Goal: Navigation & Orientation: Find specific page/section

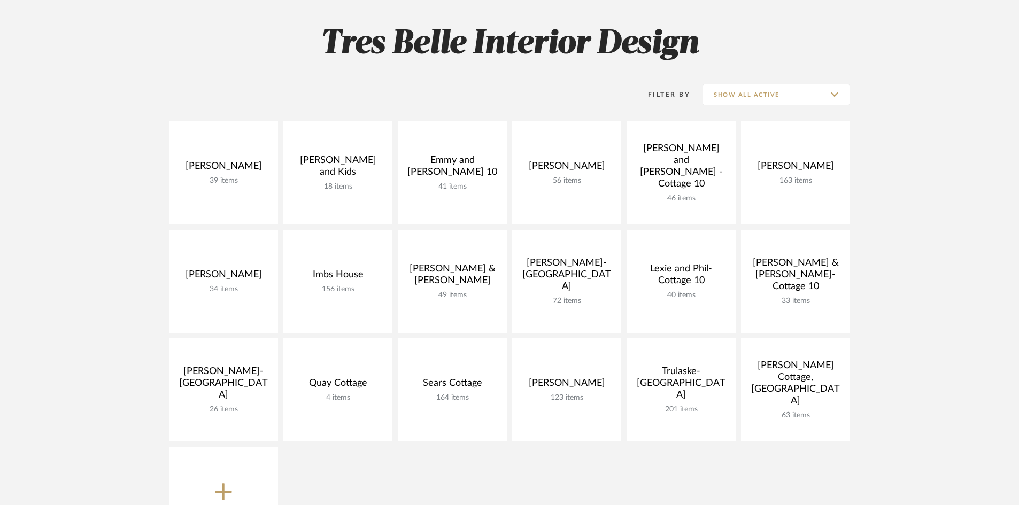
scroll to position [214, 0]
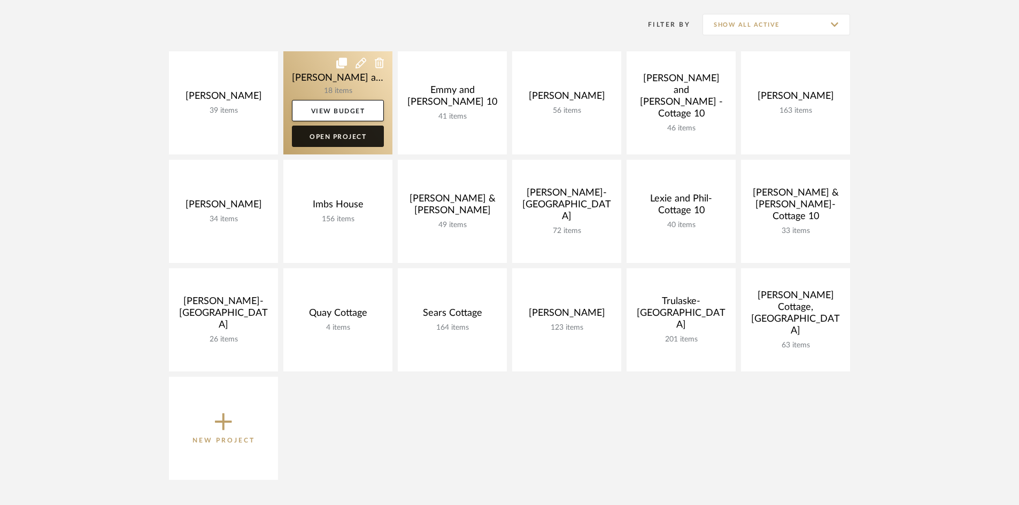
click at [342, 132] on link "Open Project" at bounding box center [338, 136] width 92 height 21
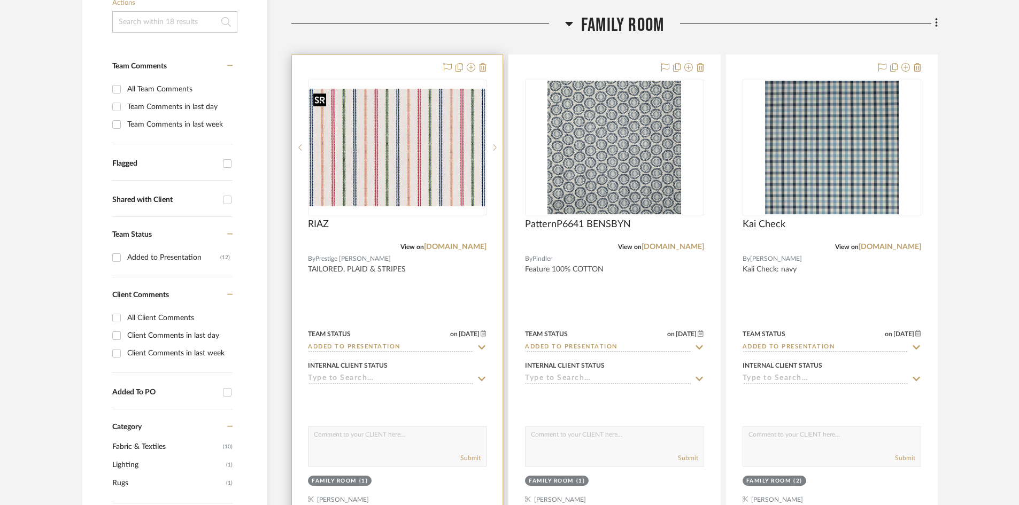
scroll to position [267, 0]
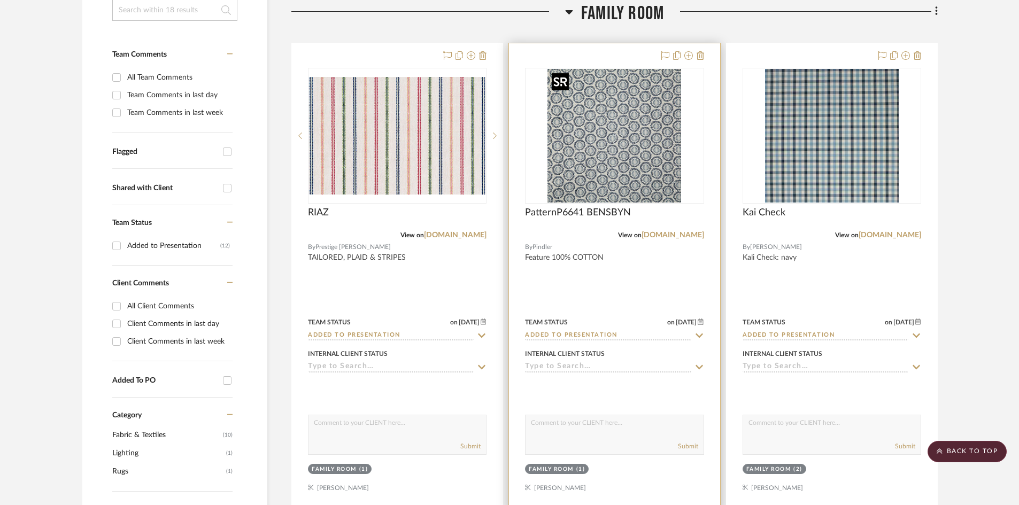
click at [609, 135] on img "0" at bounding box center [615, 136] width 134 height 134
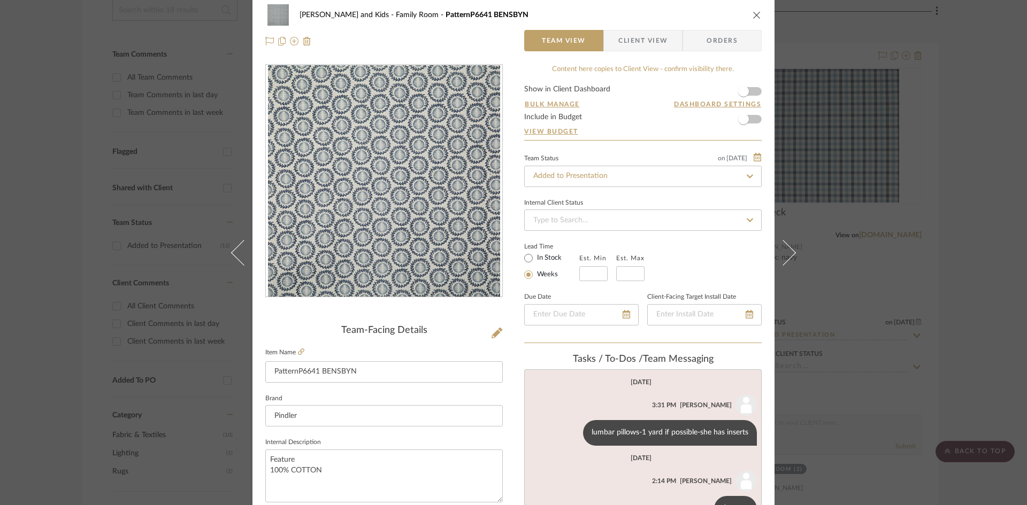
scroll to position [0, 0]
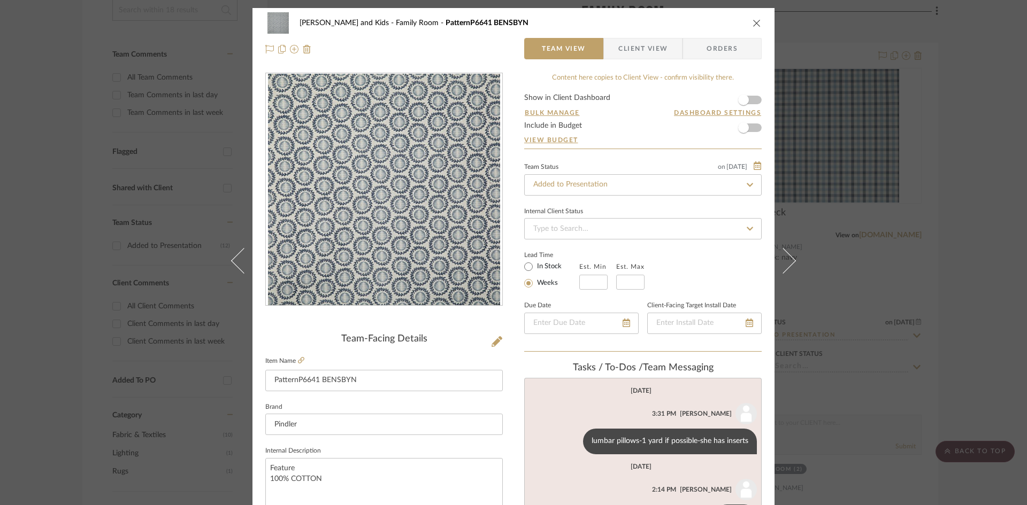
click at [757, 25] on icon "close" at bounding box center [756, 23] width 9 height 9
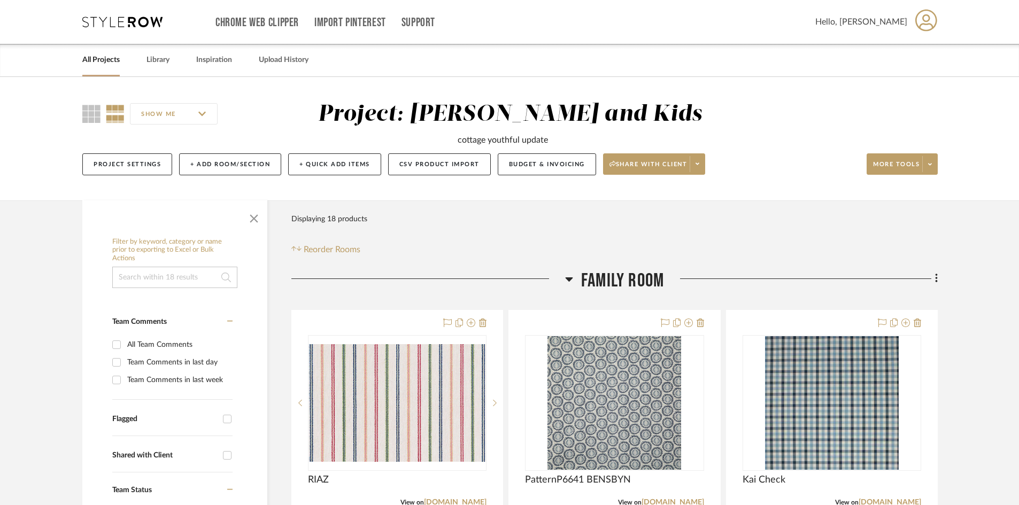
click at [103, 61] on link "All Projects" at bounding box center [100, 60] width 37 height 14
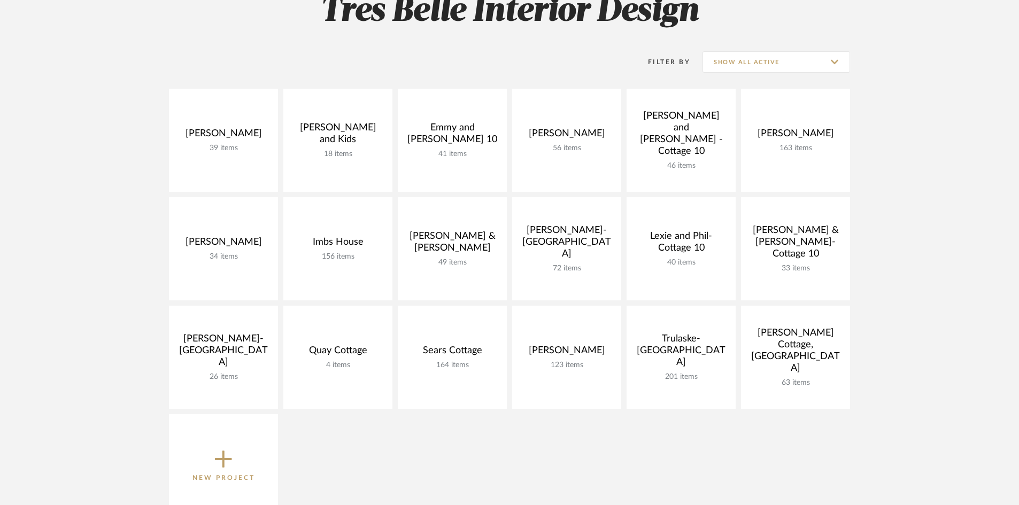
scroll to position [160, 0]
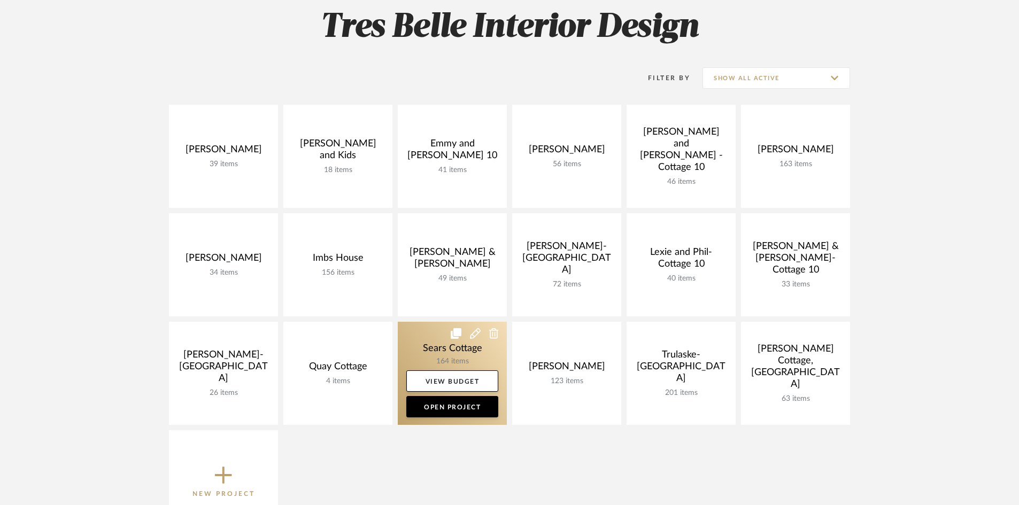
click at [457, 357] on link at bounding box center [452, 373] width 109 height 103
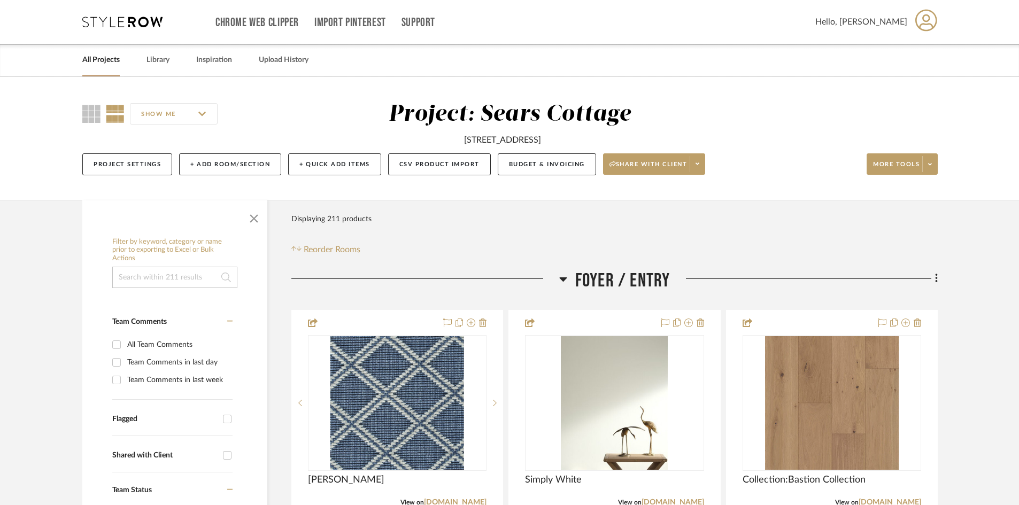
click at [90, 57] on link "All Projects" at bounding box center [100, 60] width 37 height 14
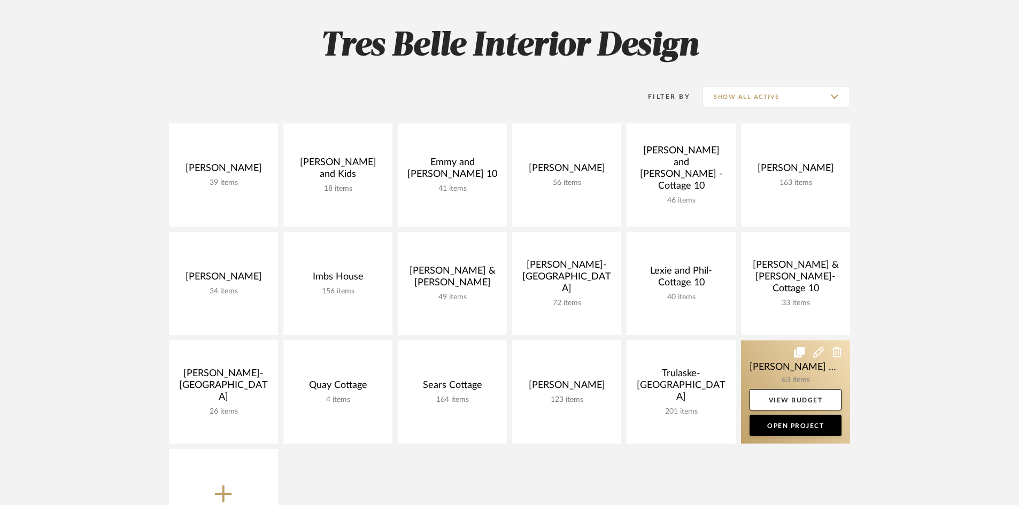
scroll to position [160, 0]
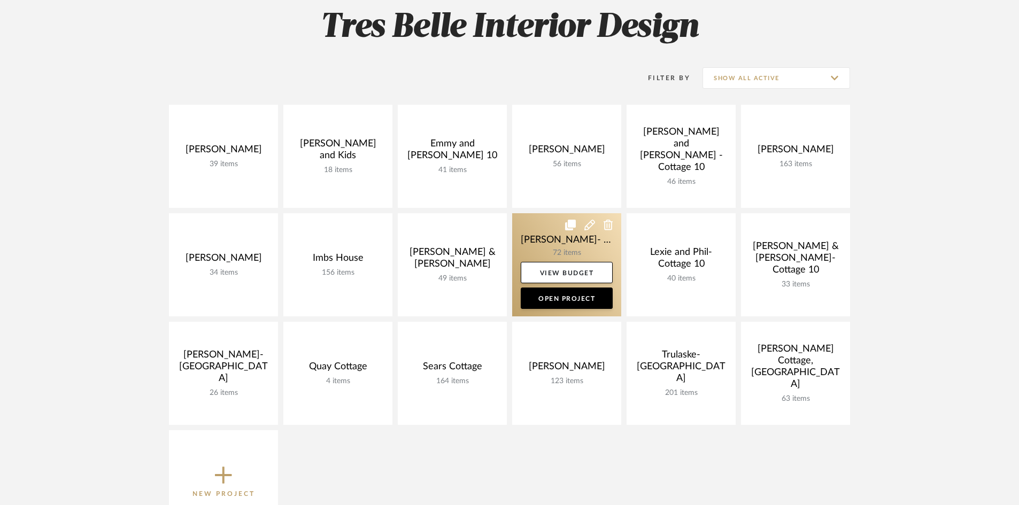
drag, startPoint x: 668, startPoint y: 295, endPoint x: 591, endPoint y: 291, distance: 77.1
click at [0, 0] on link "Open Project" at bounding box center [0, 0] width 0 height 0
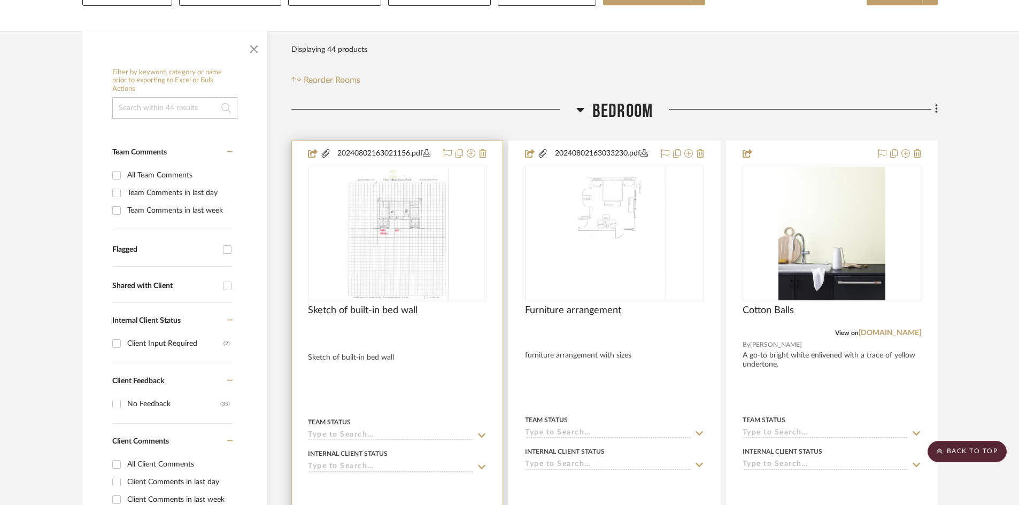
scroll to position [160, 0]
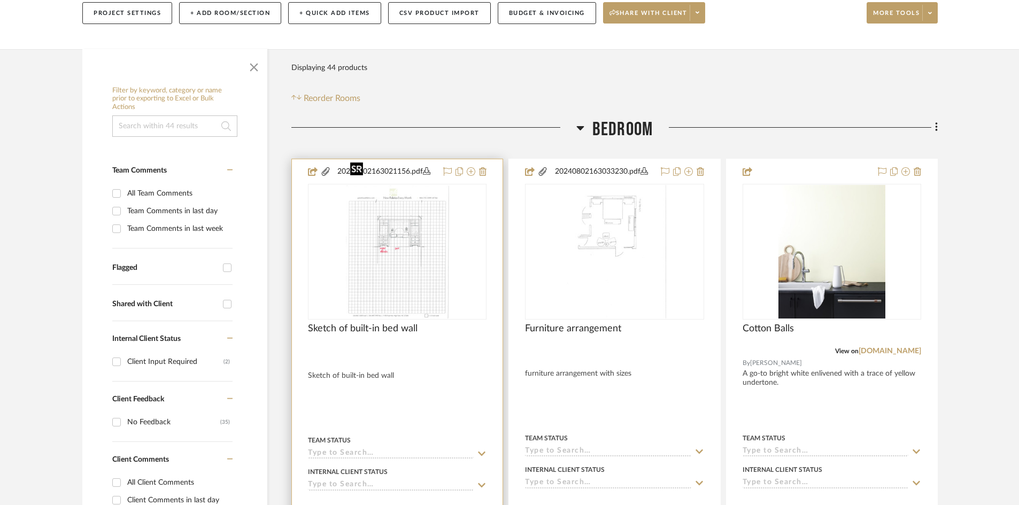
click at [397, 267] on img "0" at bounding box center [397, 252] width 103 height 134
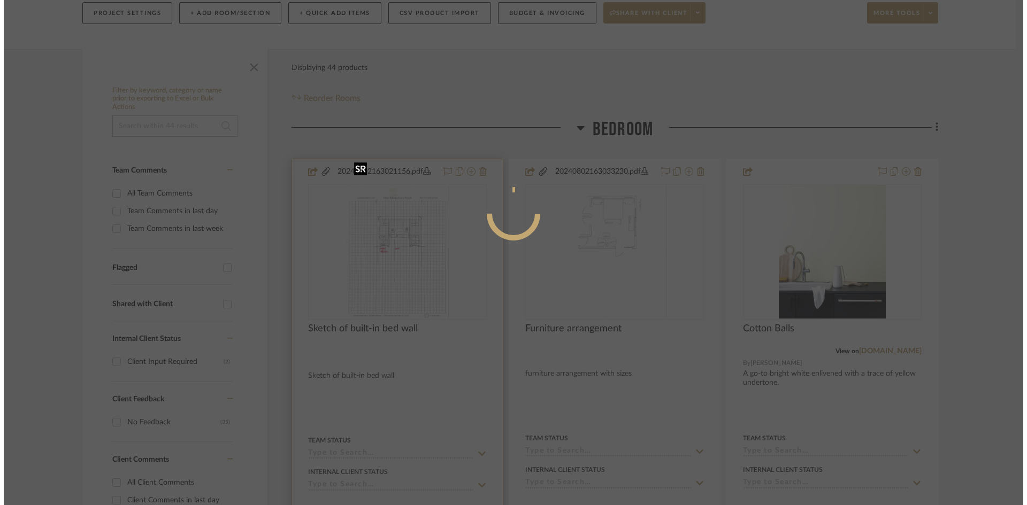
scroll to position [0, 0]
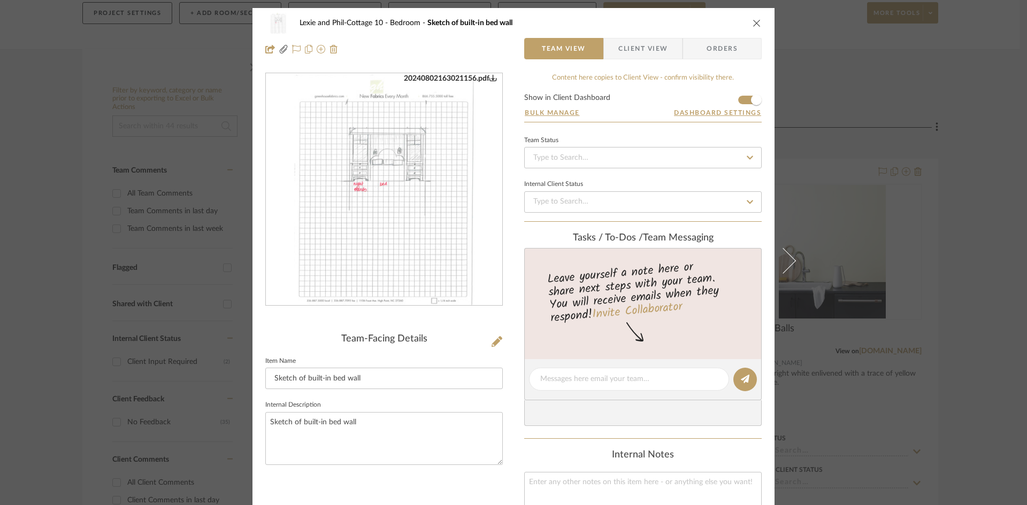
click at [415, 205] on img "0" at bounding box center [384, 190] width 180 height 232
click at [753, 21] on icon "close" at bounding box center [756, 23] width 9 height 9
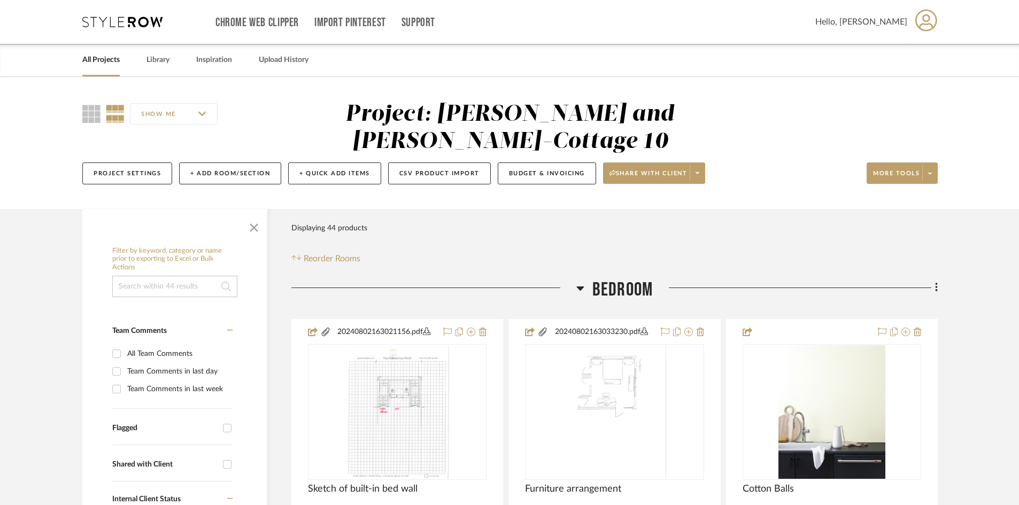
click at [87, 57] on link "All Projects" at bounding box center [100, 60] width 37 height 14
